Goal: Information Seeking & Learning: Learn about a topic

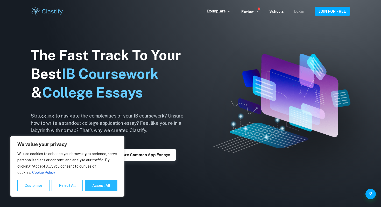
click at [302, 10] on link "Login" at bounding box center [299, 11] width 10 height 4
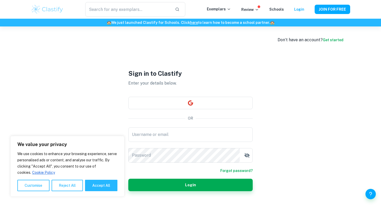
scroll to position [26, 0]
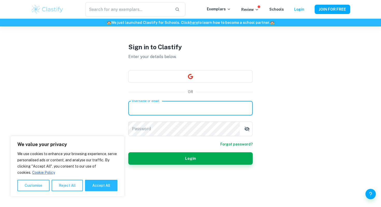
click at [224, 108] on input "Username or email" at bounding box center [190, 108] width 124 height 14
type input "carollcarsalade@gmail.com"
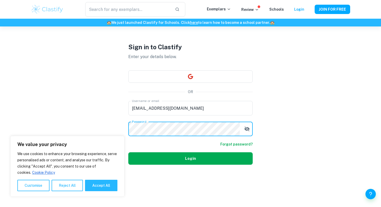
click at [173, 156] on button "Login" at bounding box center [190, 158] width 124 height 12
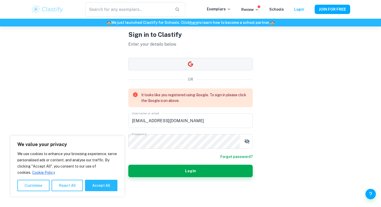
click at [185, 66] on button "button" at bounding box center [190, 64] width 124 height 12
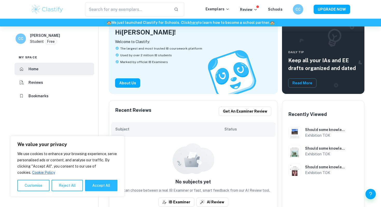
scroll to position [35, 0]
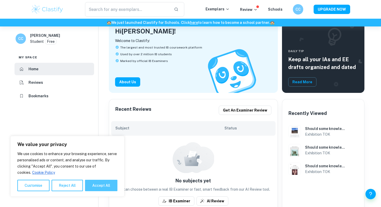
click at [100, 191] on div "We value your privacy We use cookies to enhance your browsing experience, serve…" at bounding box center [67, 166] width 114 height 61
click at [101, 186] on button "Accept All" at bounding box center [101, 184] width 32 height 11
checkbox input "true"
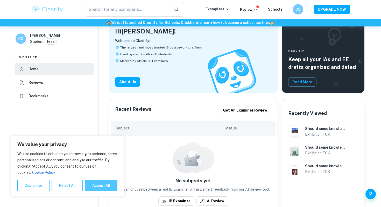
checkbox input "true"
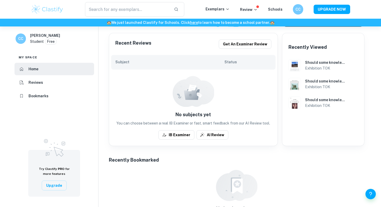
scroll to position [101, 0]
click at [121, 14] on input "text" at bounding box center [127, 9] width 85 height 14
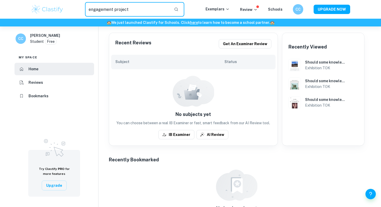
type input "engagement project"
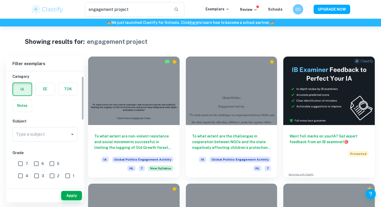
scroll to position [15, 0]
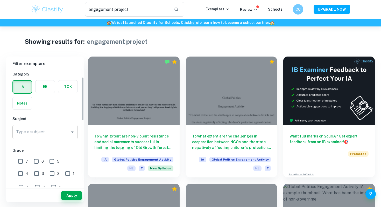
click at [68, 132] on div "Type a subject" at bounding box center [44, 132] width 65 height 14
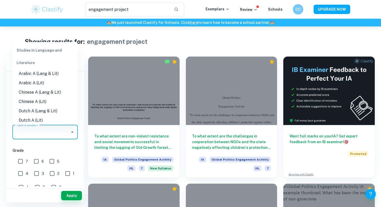
click at [74, 132] on icon "Close" at bounding box center [72, 132] width 6 height 6
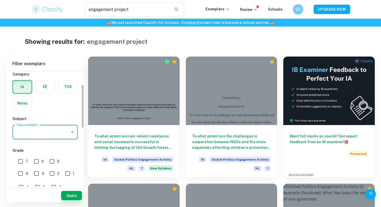
scroll to position [38, 0]
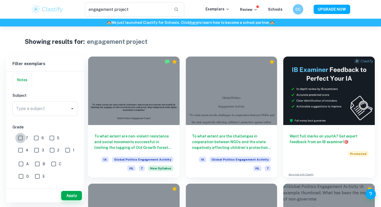
click at [22, 138] on input "7" at bounding box center [20, 138] width 10 height 10
checkbox input "true"
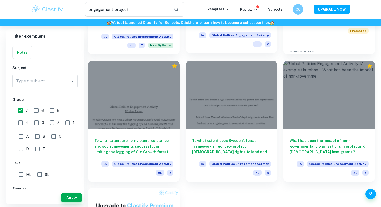
scroll to position [122, 0]
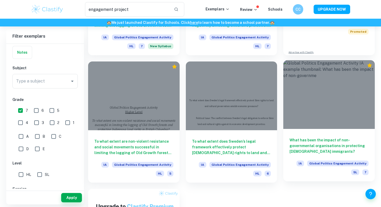
click at [305, 140] on h6 "What has been the impact of non-governmental organisations in protecting indige…" at bounding box center [328, 145] width 79 height 17
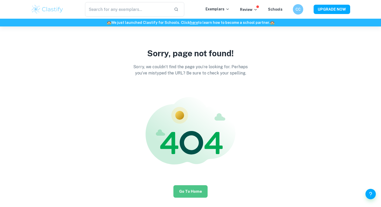
click at [193, 185] on button "Go to Home" at bounding box center [190, 191] width 34 height 12
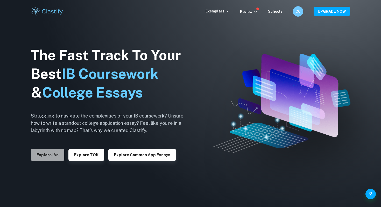
click at [51, 155] on button "Explore IAs" at bounding box center [47, 154] width 33 height 12
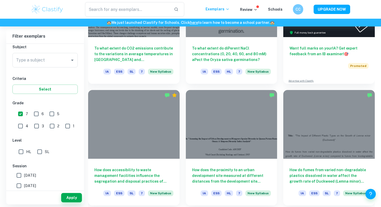
scroll to position [207, 0]
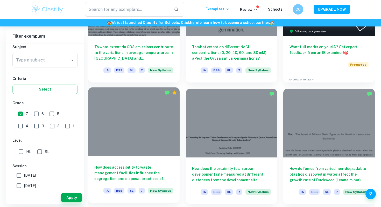
click at [159, 166] on h6 "How does accessibility to waste management facilities influence the segregation…" at bounding box center [133, 172] width 79 height 17
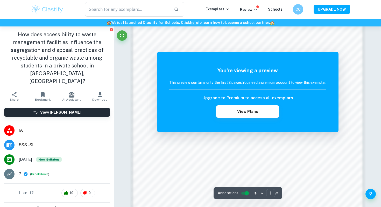
scroll to position [509, 0]
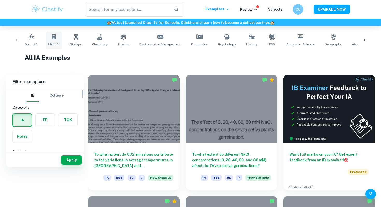
scroll to position [144, 0]
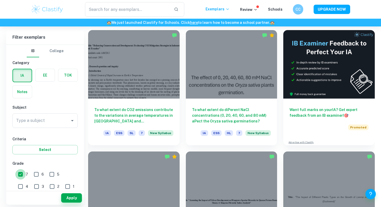
click at [19, 173] on input "7" at bounding box center [20, 174] width 10 height 10
checkbox input "false"
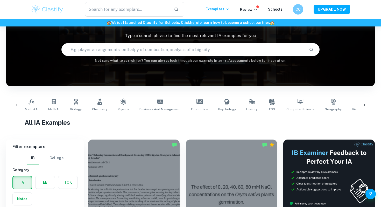
scroll to position [30, 0]
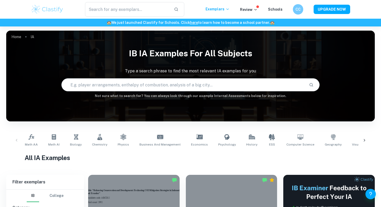
scroll to position [4, 0]
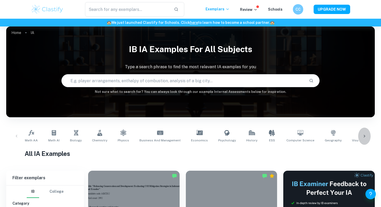
click at [362, 133] on icon at bounding box center [363, 135] width 5 height 5
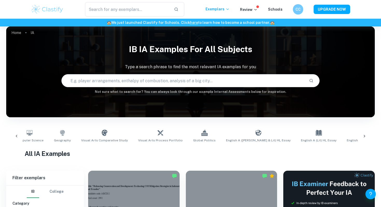
scroll to position [0, 291]
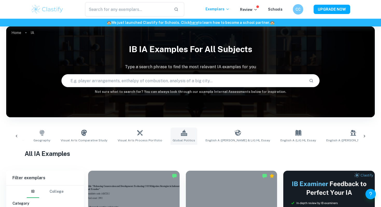
click at [170, 133] on link "Global Politics" at bounding box center [183, 135] width 27 height 17
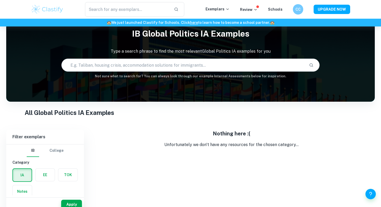
scroll to position [26, 0]
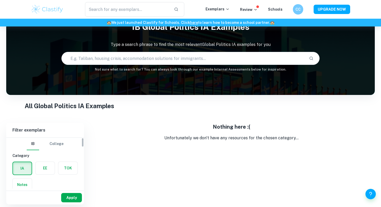
click at [71, 193] on button "Apply" at bounding box center [71, 197] width 21 height 9
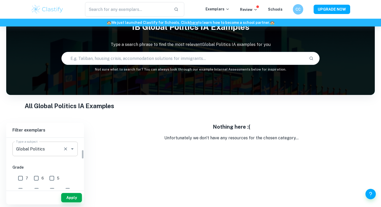
scroll to position [64, 0]
click at [62, 151] on div at bounding box center [68, 148] width 13 height 7
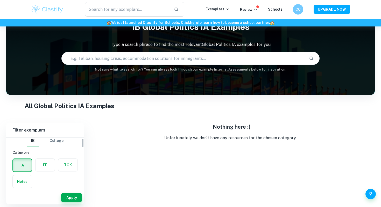
scroll to position [3, 0]
click at [110, 57] on input "text" at bounding box center [183, 58] width 243 height 14
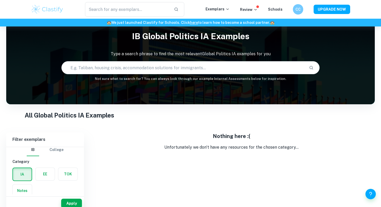
scroll to position [26, 0]
